Goal: Information Seeking & Learning: Learn about a topic

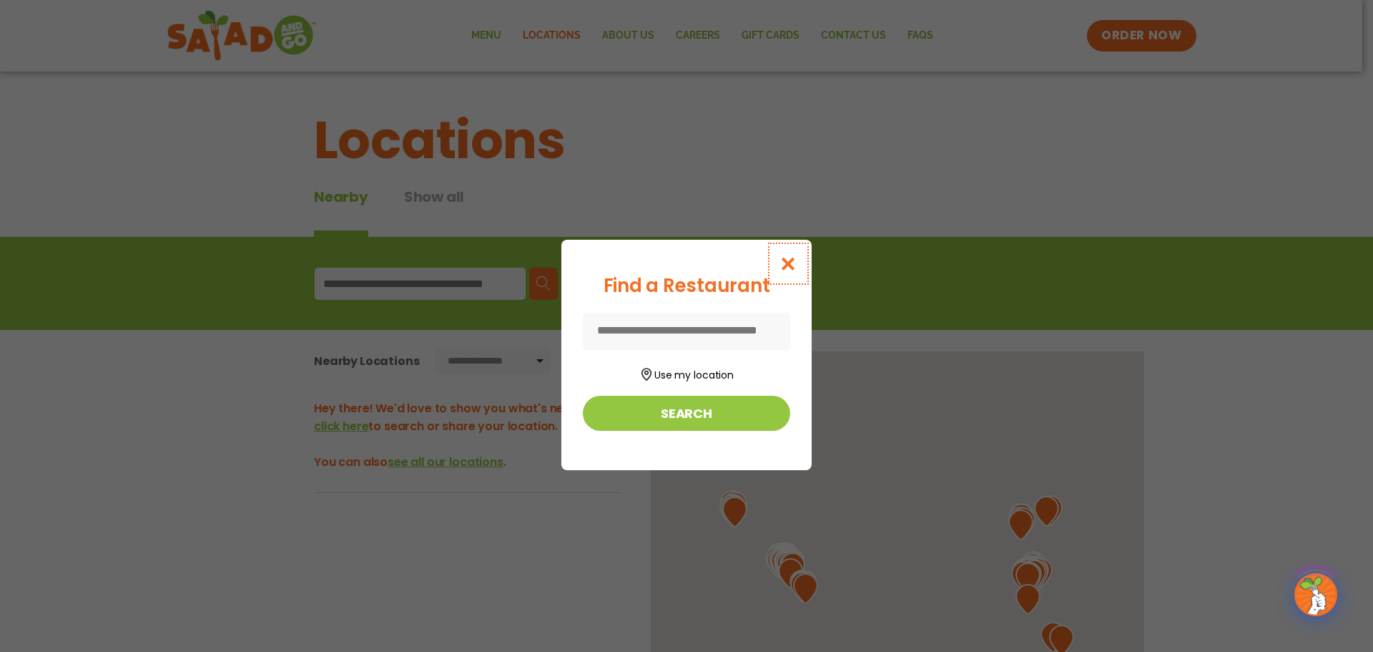
click at [792, 265] on icon "Close modal" at bounding box center [789, 263] width 18 height 15
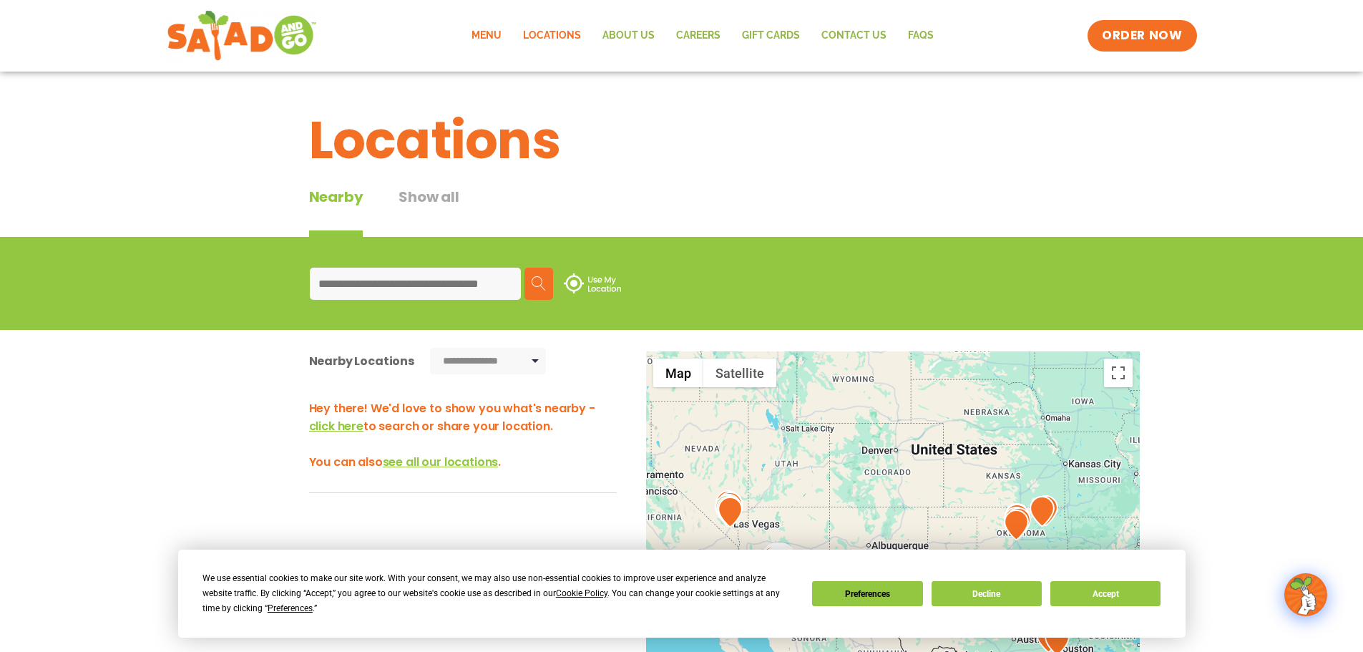
click at [489, 32] on link "Menu" at bounding box center [486, 35] width 51 height 33
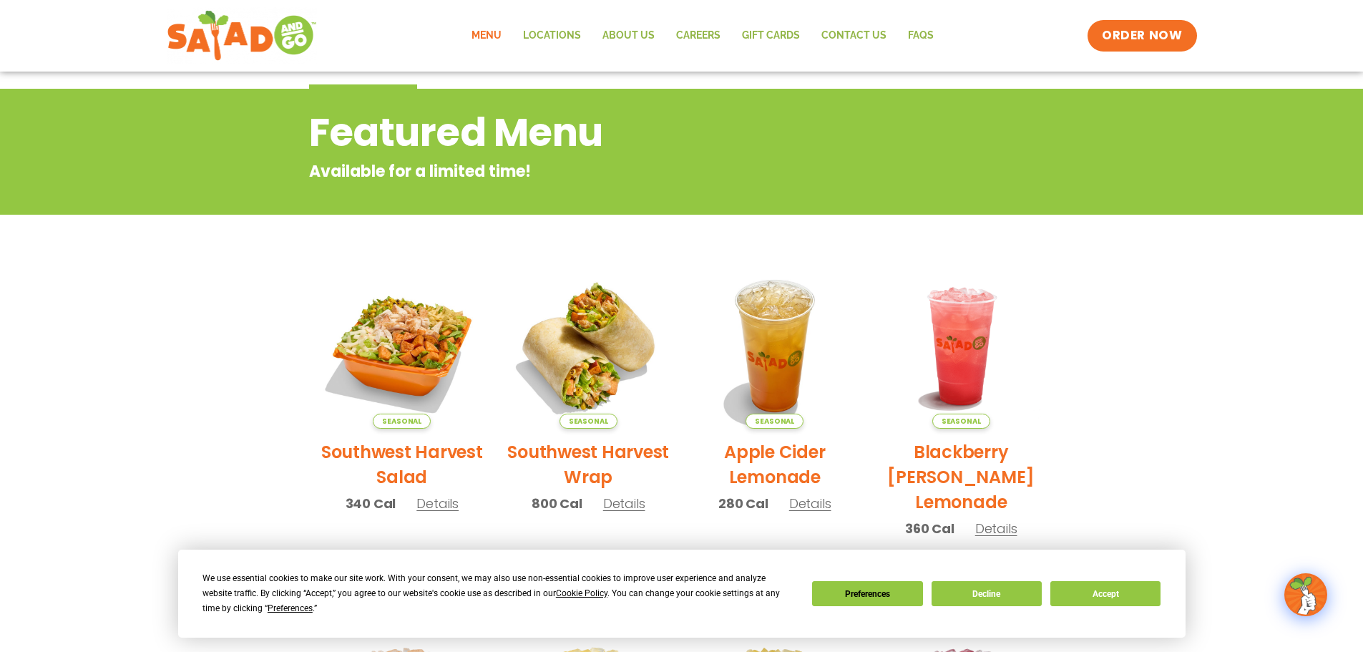
scroll to position [51, 0]
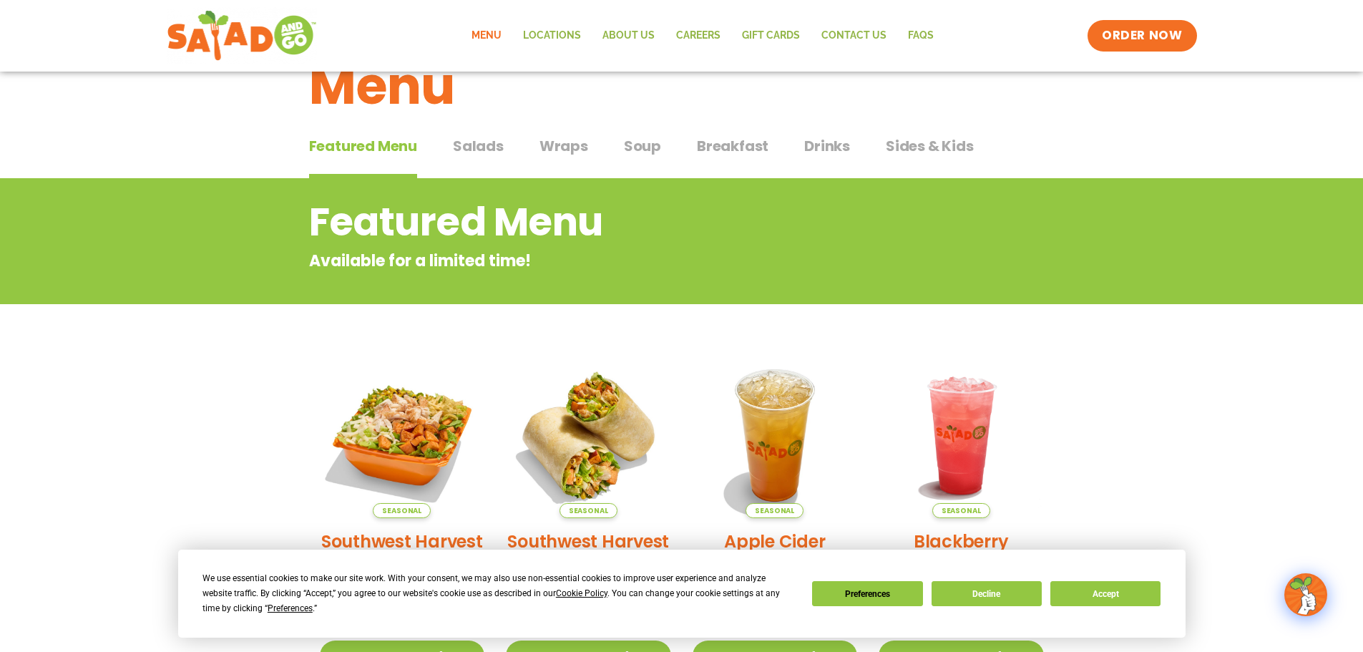
click at [561, 153] on span "Wraps" at bounding box center [563, 145] width 49 height 21
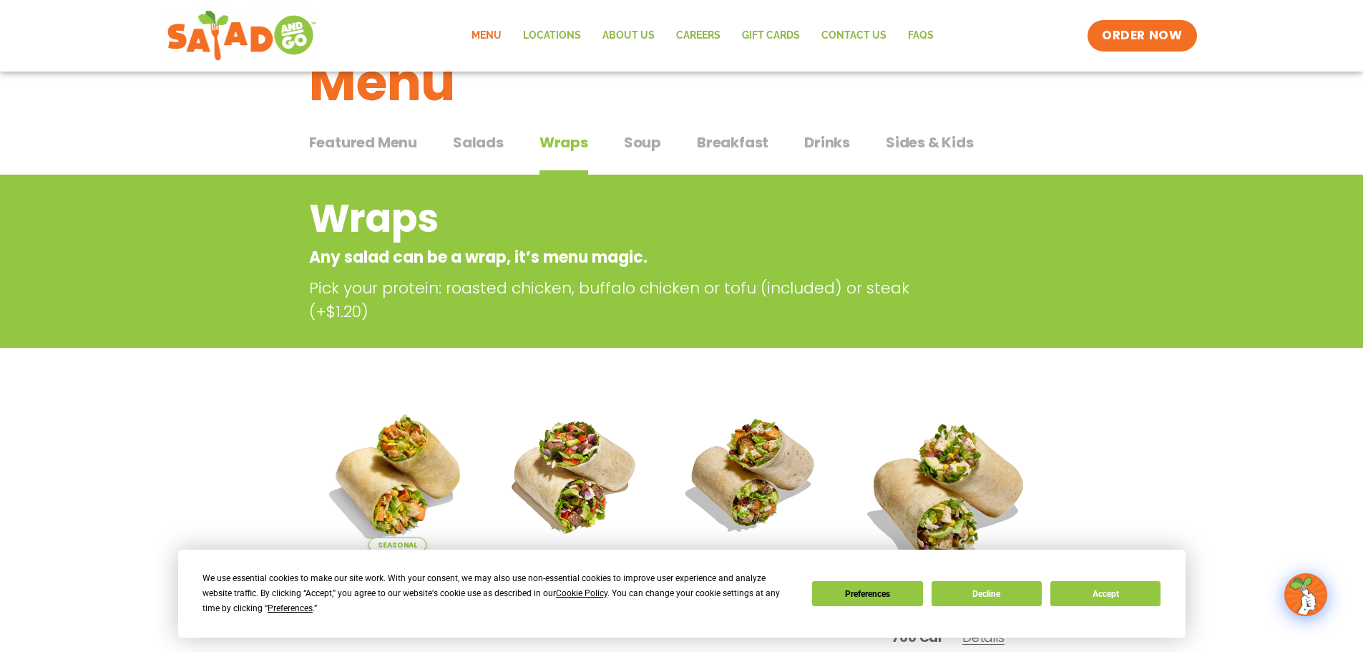
scroll to position [51, 0]
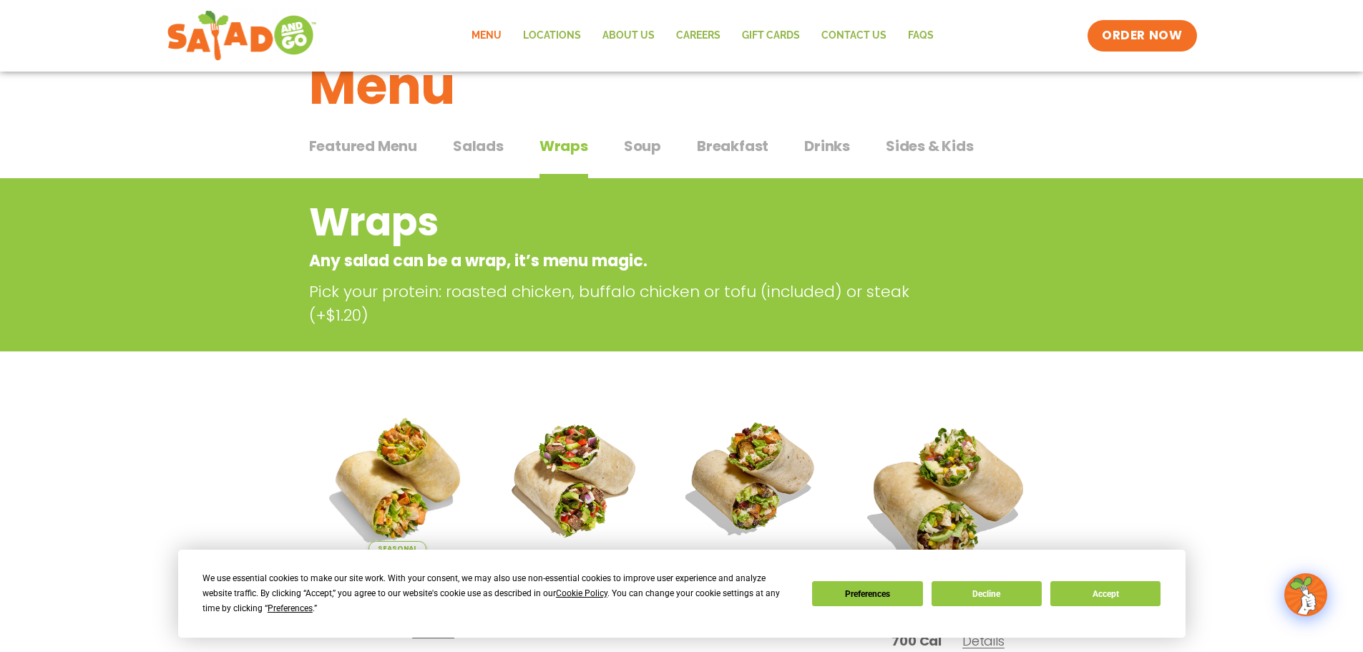
click at [489, 158] on button "Salads Salads" at bounding box center [478, 157] width 51 height 44
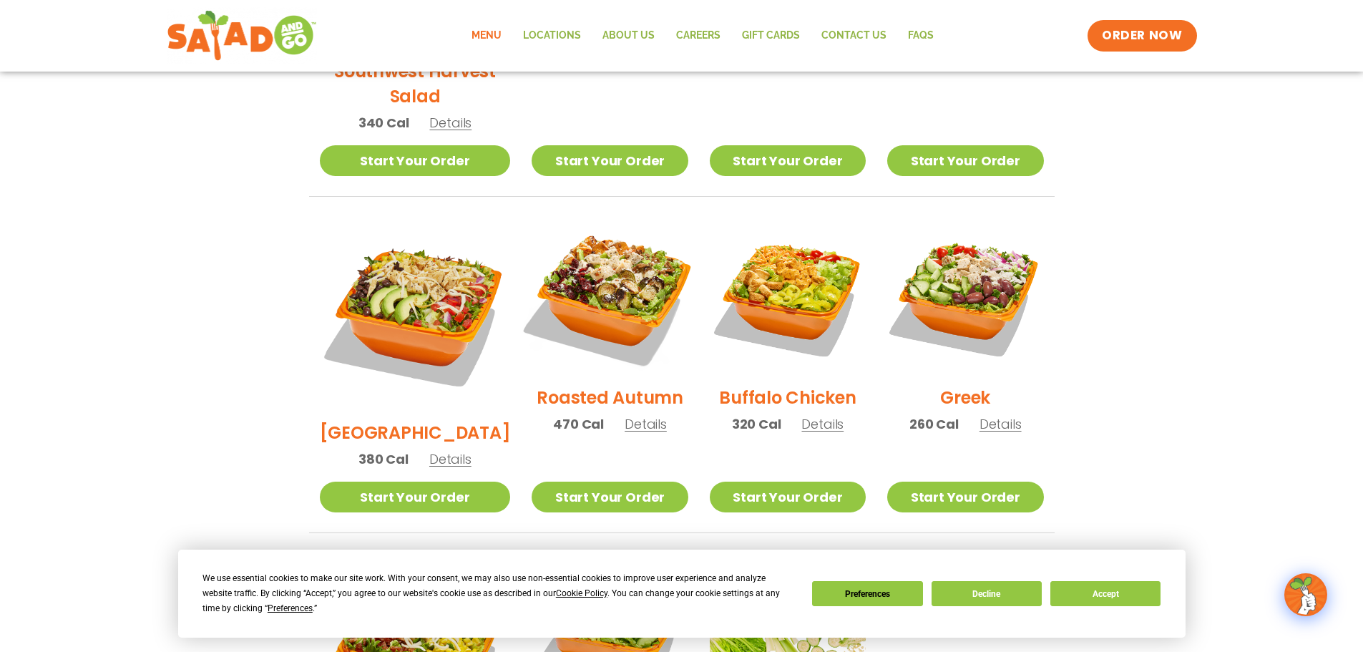
scroll to position [624, 0]
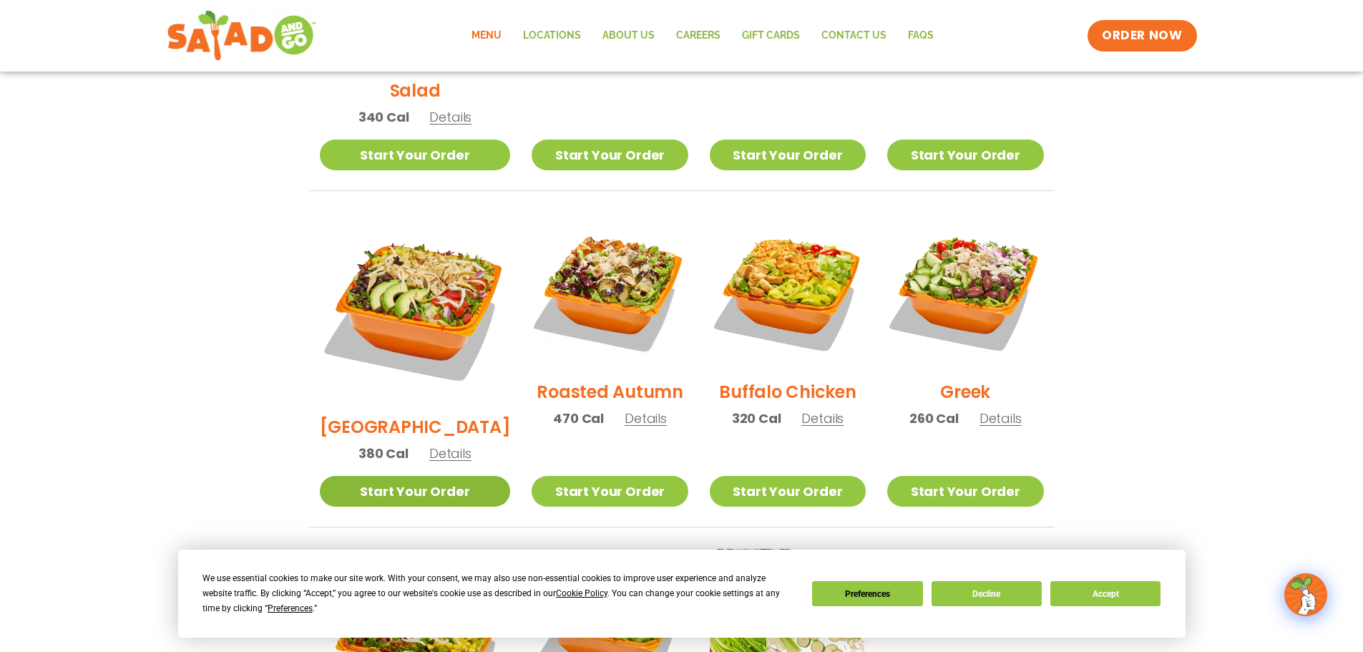
click at [406, 476] on link "Start Your Order" at bounding box center [415, 491] width 191 height 31
